Goal: Communication & Community: Ask a question

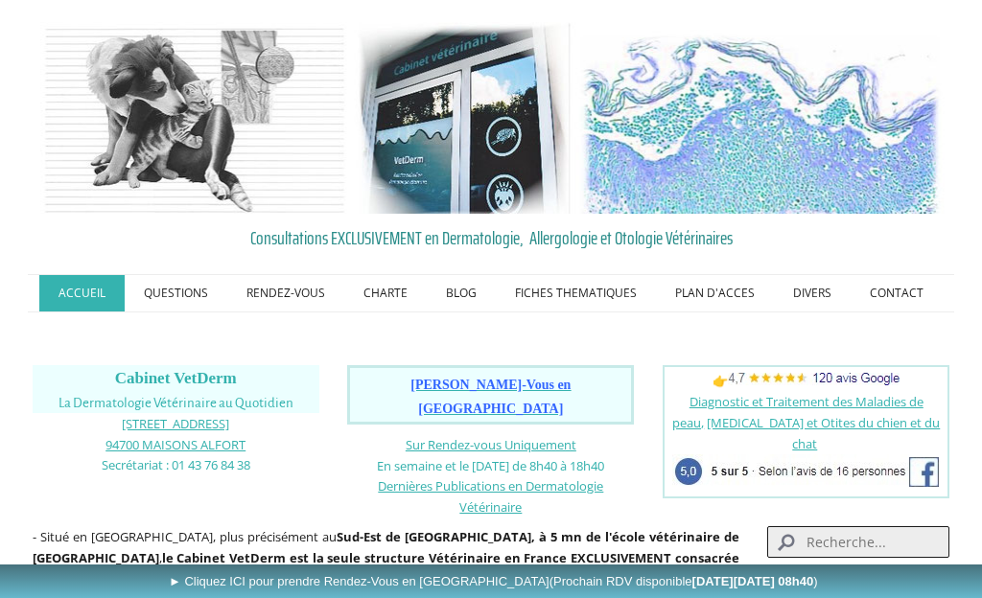
click at [897, 289] on link "CONTACT" at bounding box center [897, 293] width 92 height 36
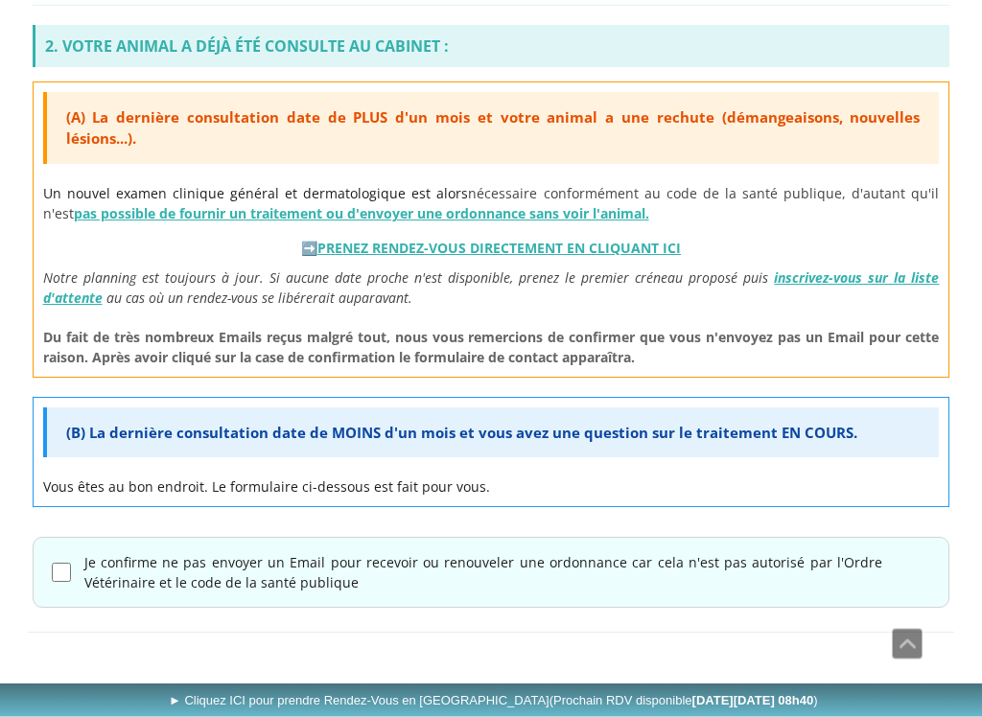
scroll to position [776, 0]
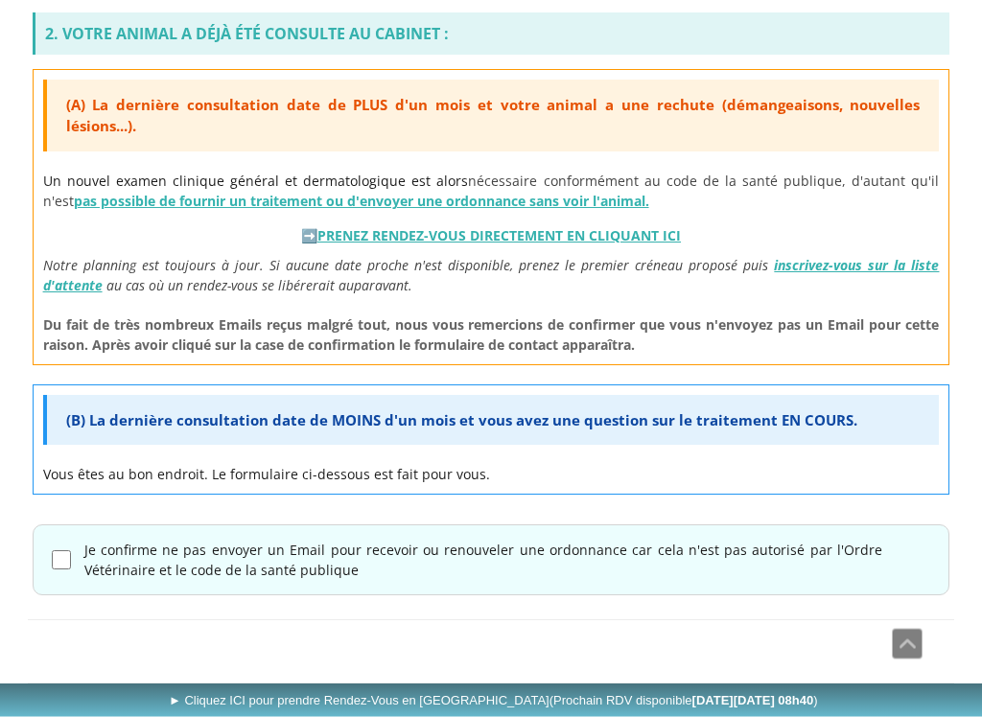
click at [69, 552] on div "Je confirme ne pas envoyer un Email pour recevoir ou renouveler une ordonnance …" at bounding box center [492, 560] width 918 height 71
click at [561, 428] on span "(B) La dernière consultation date de MOINS d'un mois et vous avez une question …" at bounding box center [461, 420] width 791 height 19
click at [386, 426] on span "(B) La dernière consultation date de MOINS d'un mois et vous avez une question …" at bounding box center [461, 420] width 791 height 19
click at [328, 427] on span "(B) La dernière consultation date de MOINS d'un mois et vous avez une question …" at bounding box center [461, 420] width 791 height 19
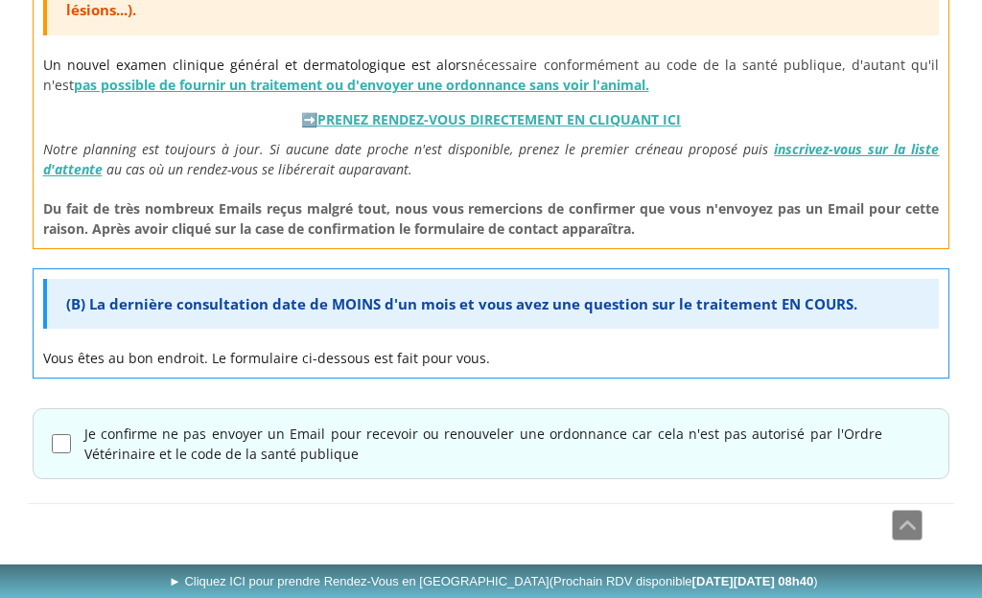
scroll to position [894, 0]
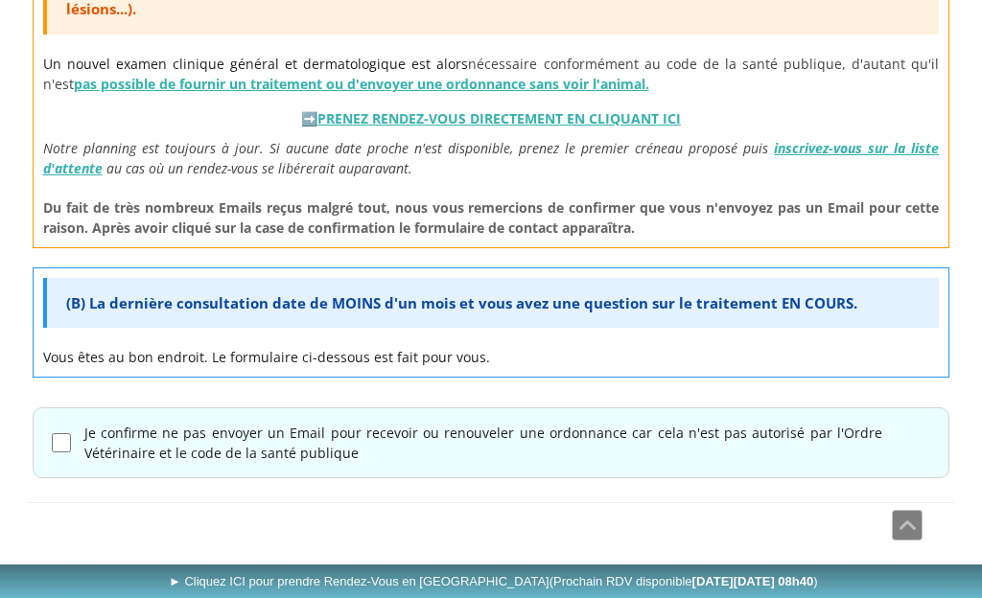
click at [398, 315] on div "(B) La dernière consultation date de MOINS d'un mois et vous avez une question …" at bounding box center [491, 303] width 897 height 51
click at [67, 449] on input "Je confirme ne pas envoyer un Email pour recevoir ou renouveler une ordonnance …" at bounding box center [61, 442] width 19 height 19
checkbox input "true"
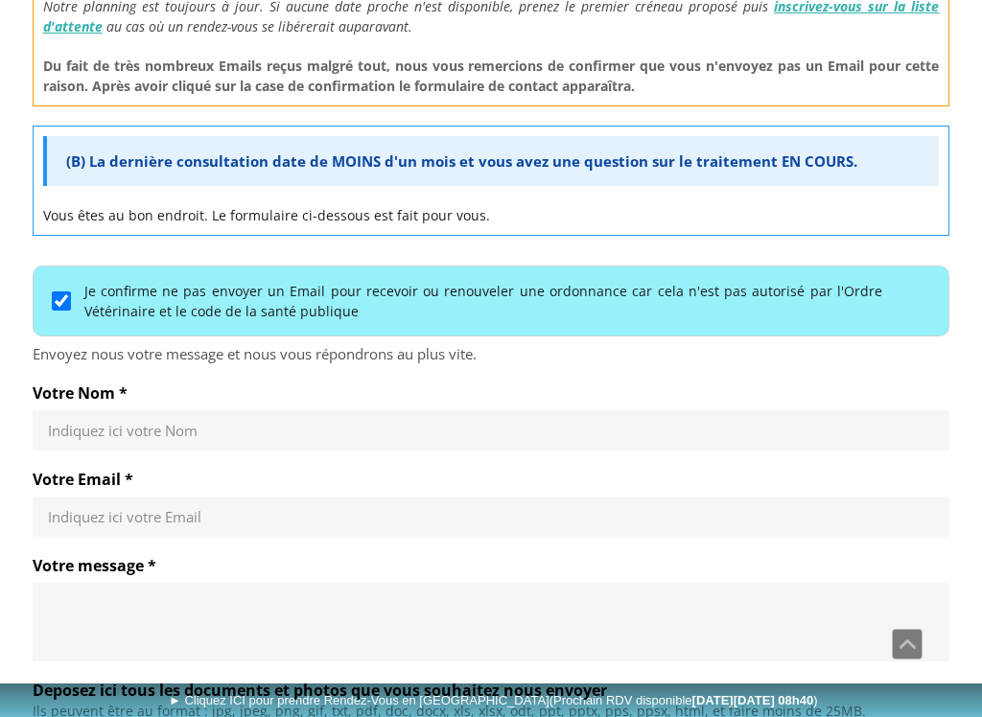
scroll to position [1042, 0]
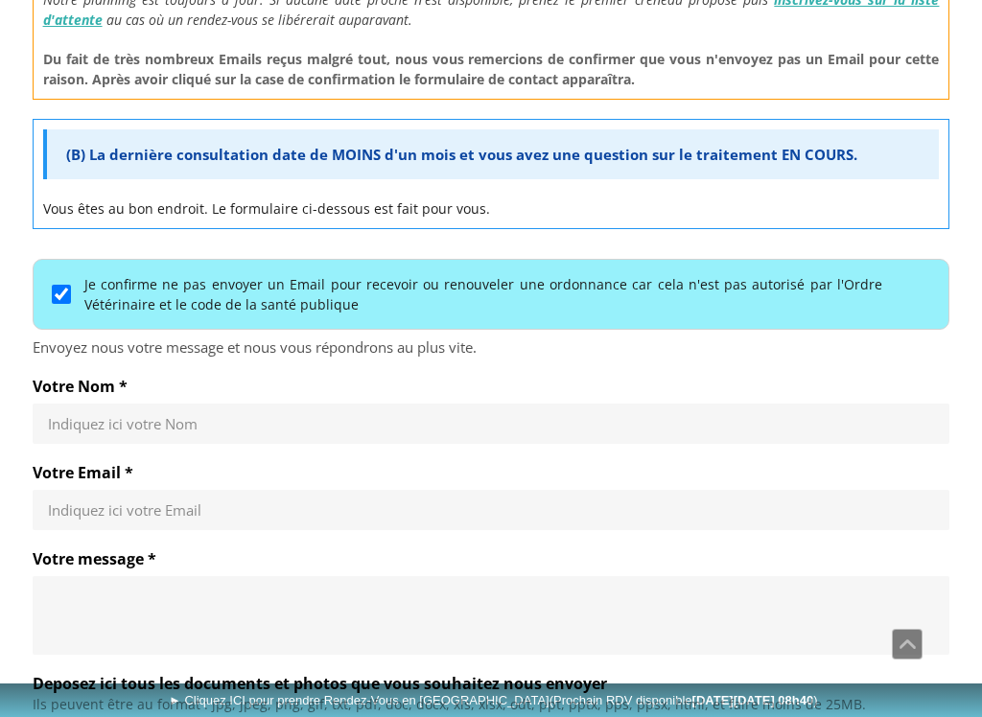
click at [333, 428] on input "Votre Nom *" at bounding box center [491, 423] width 887 height 19
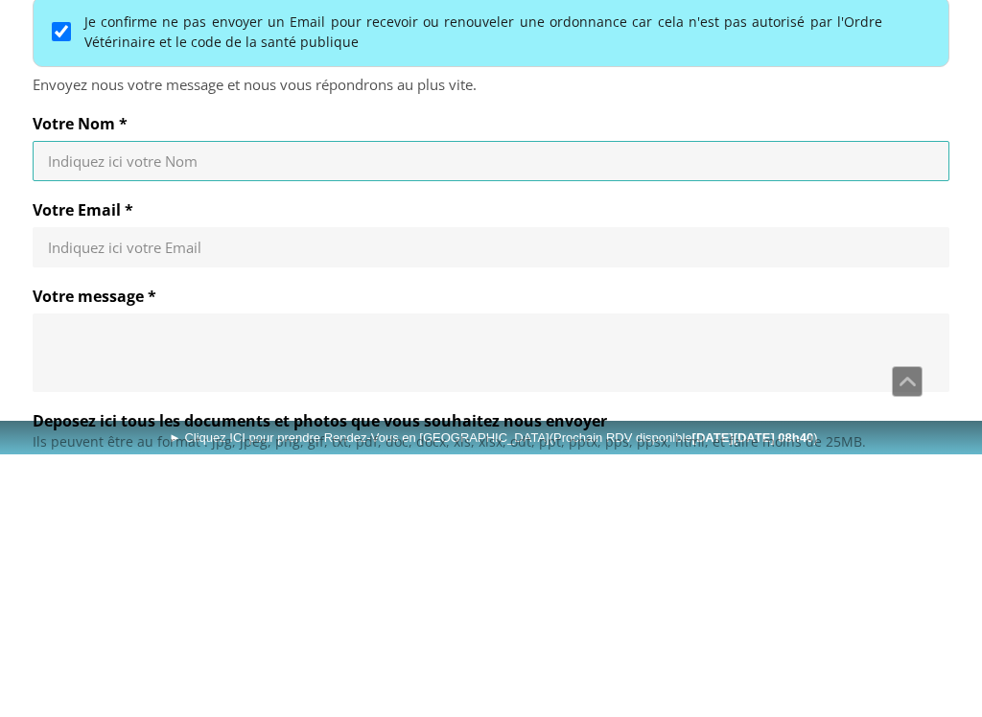
type input "Diebold"
type input "domdiebold@gmail.com"
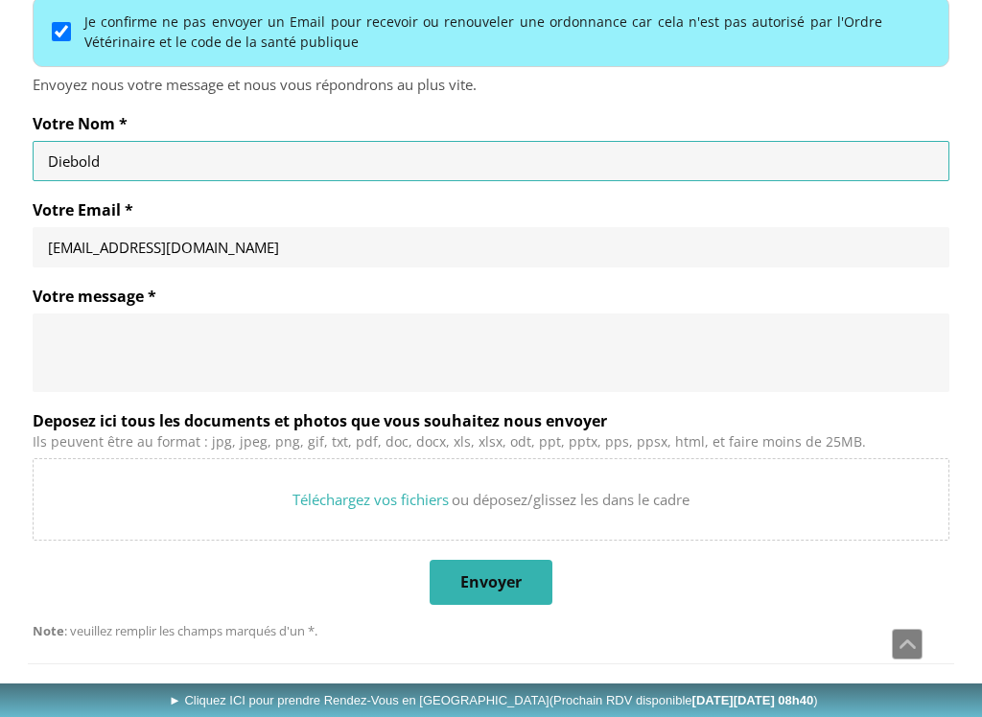
click at [340, 359] on textarea "Votre message *" at bounding box center [491, 353] width 887 height 58
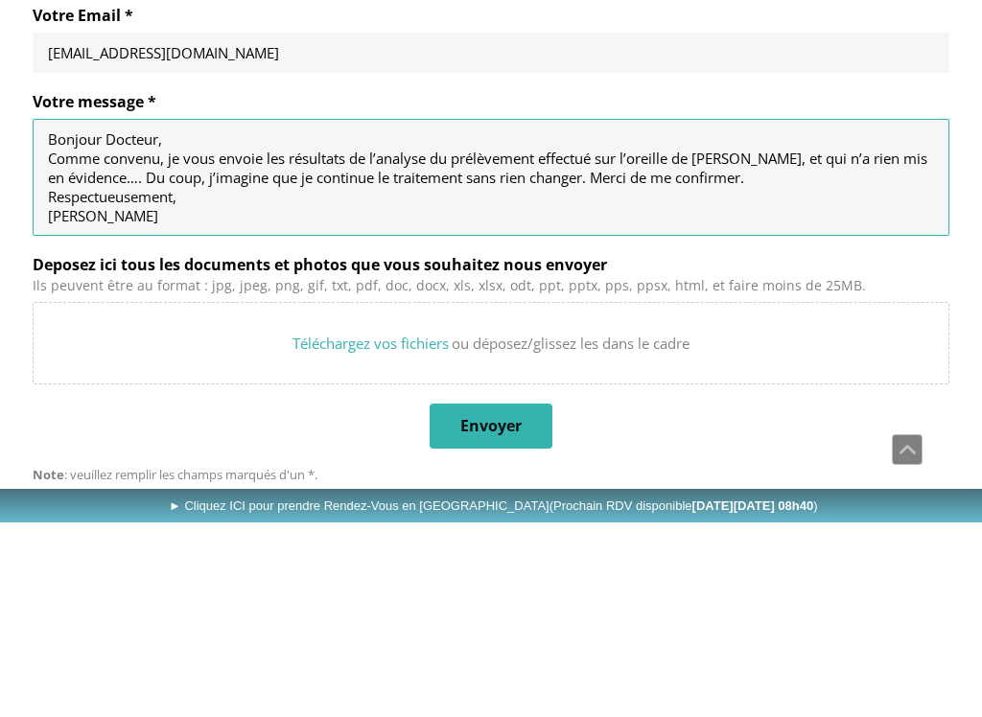
scroll to position [1424, 0]
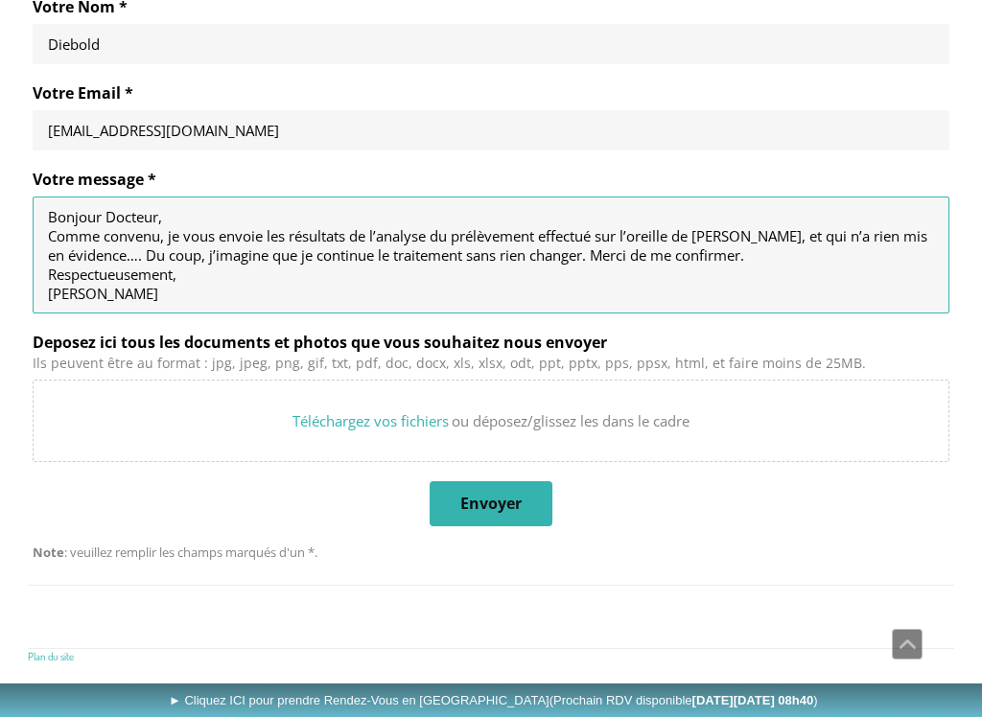
type textarea "Bonjour Docteur, Comme convenu, je vous envoie les résultats de l’analyse du pr…"
click at [400, 424] on input "Deposez ici tous les documents et photos que vous souhaitez nous envoyer" at bounding box center [492, 421] width 916 height 81
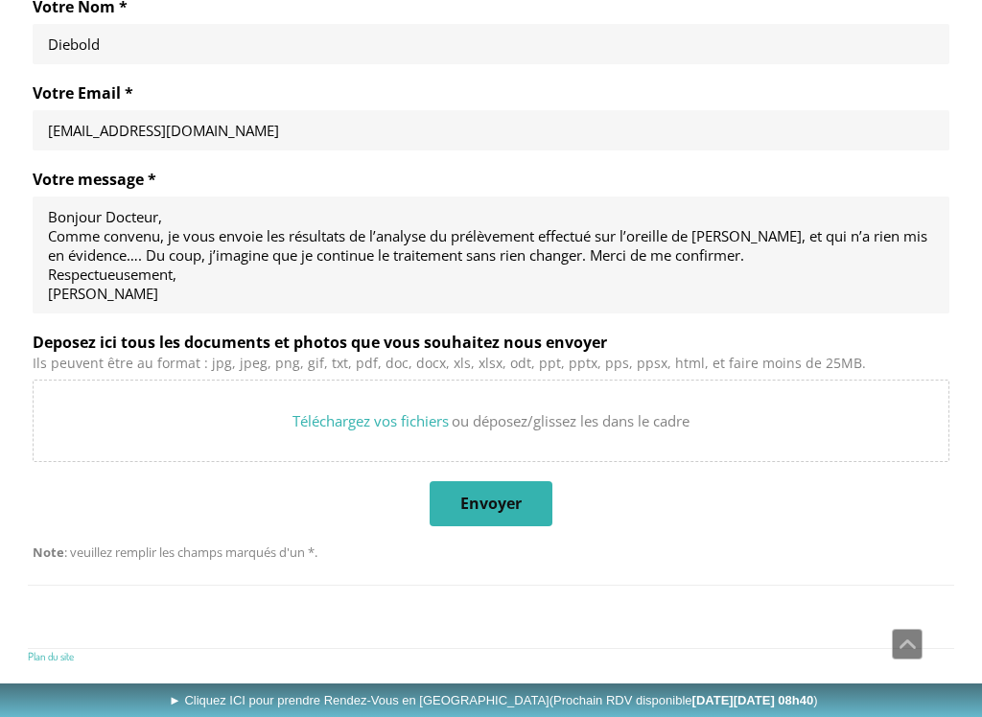
type input "C:\fakepath\Résultats analyse Niki.pdf"
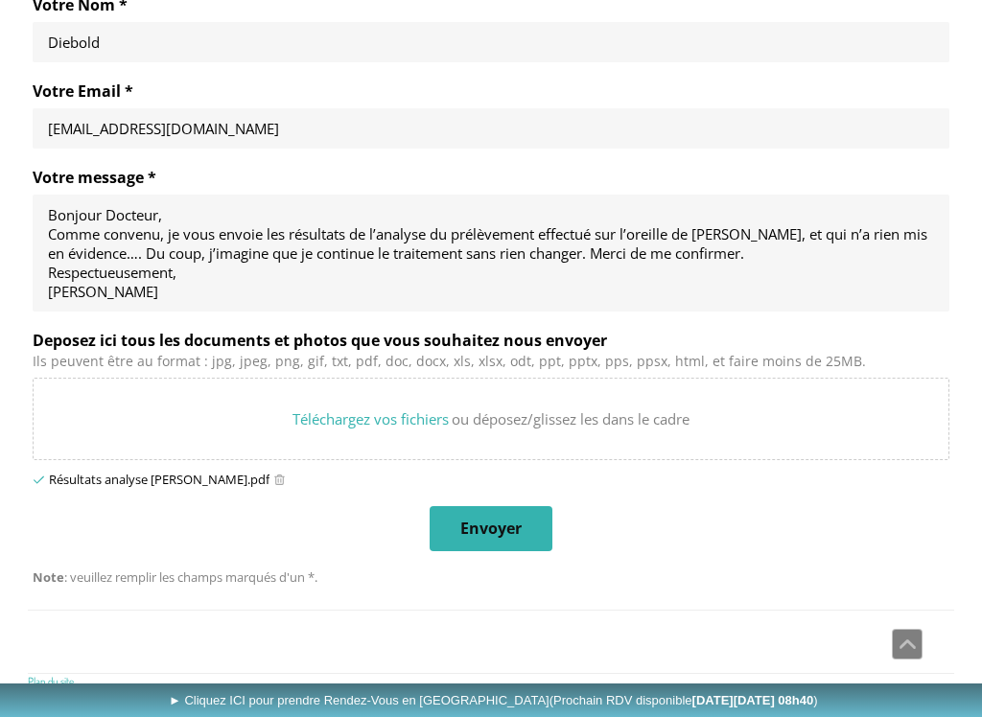
click at [500, 527] on span "Envoyer" at bounding box center [490, 529] width 61 height 20
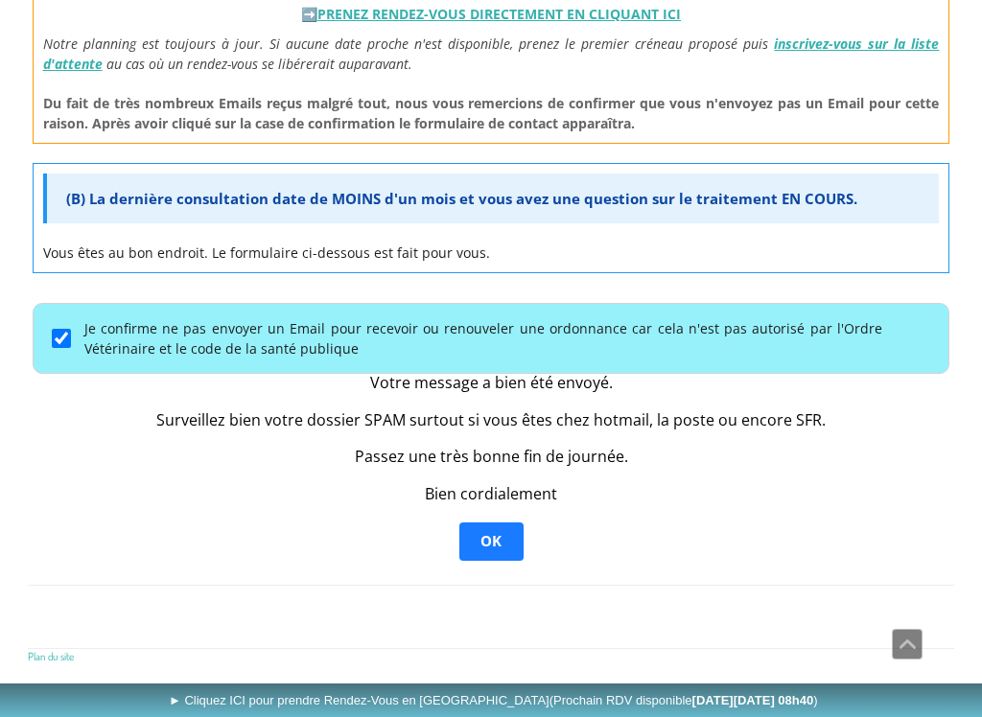
scroll to position [995, 0]
